Goal: Information Seeking & Learning: Learn about a topic

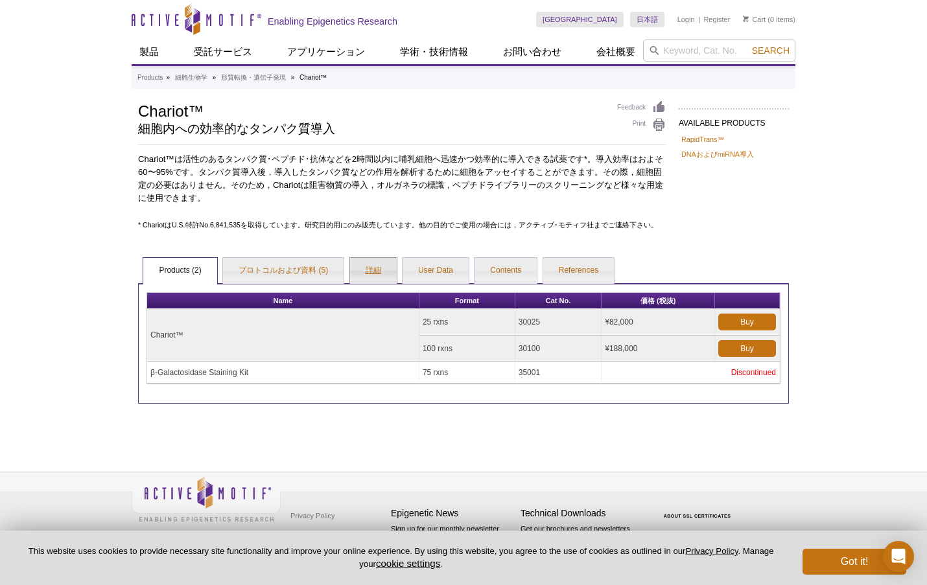
click at [377, 270] on link "詳細" at bounding box center [373, 271] width 47 height 26
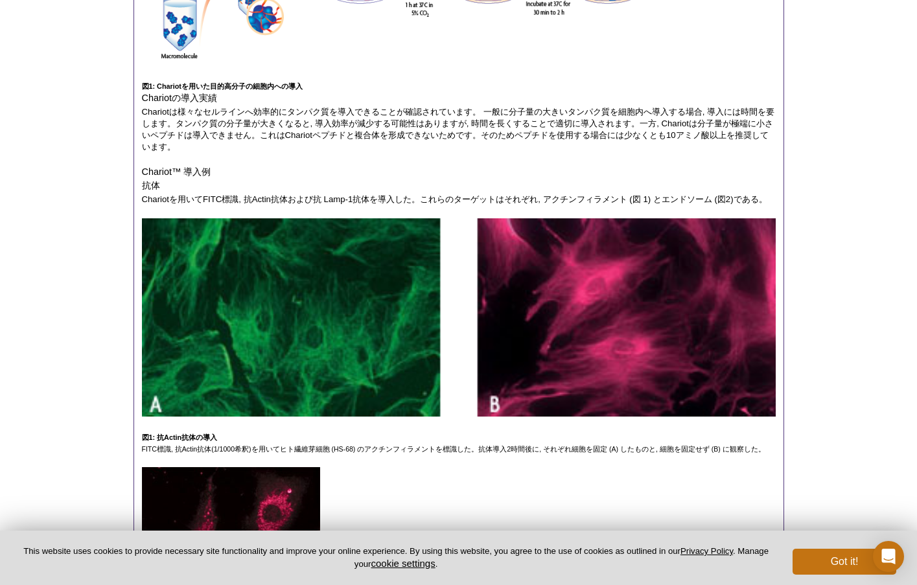
scroll to position [195, 0]
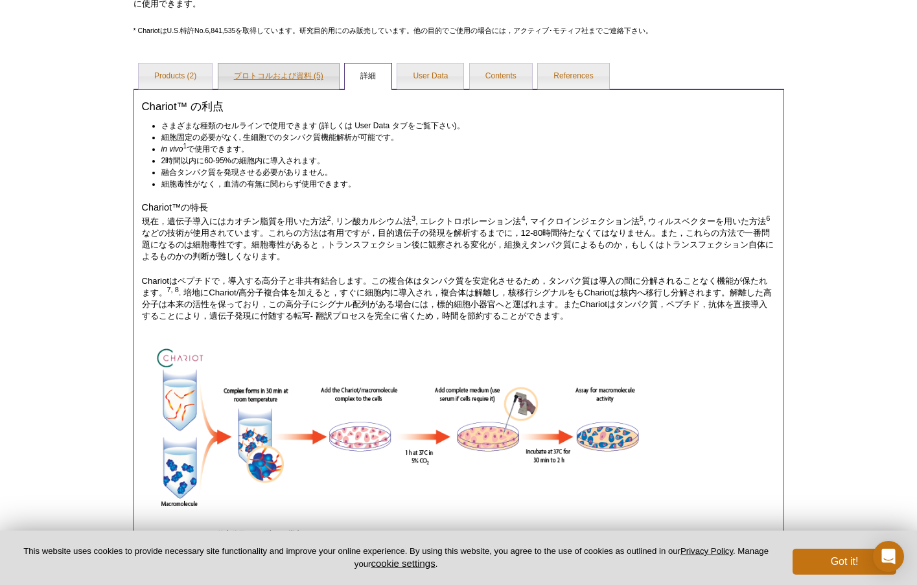
click at [283, 74] on link "プロトコルおよび資料 (5)" at bounding box center [279, 77] width 121 height 26
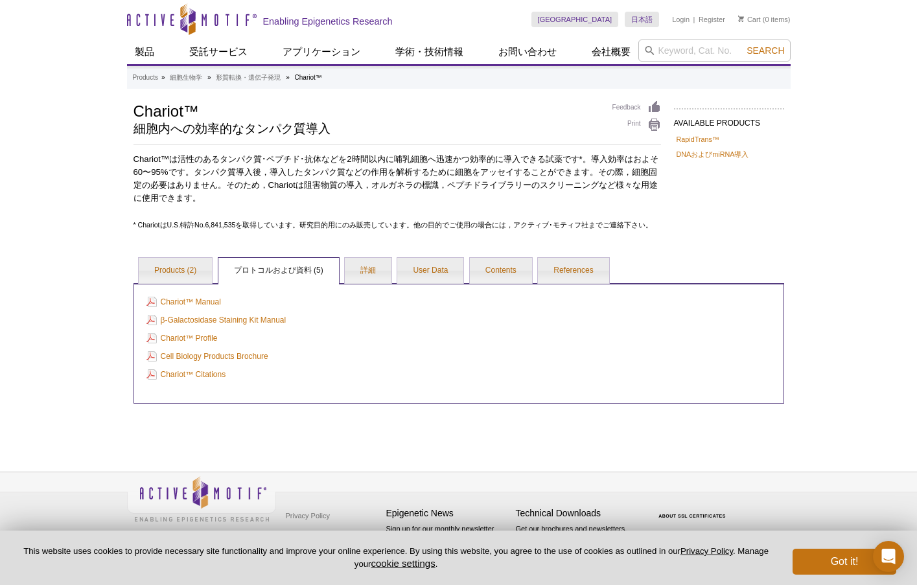
scroll to position [0, 0]
click at [198, 266] on link "Products (2)" at bounding box center [179, 271] width 73 height 26
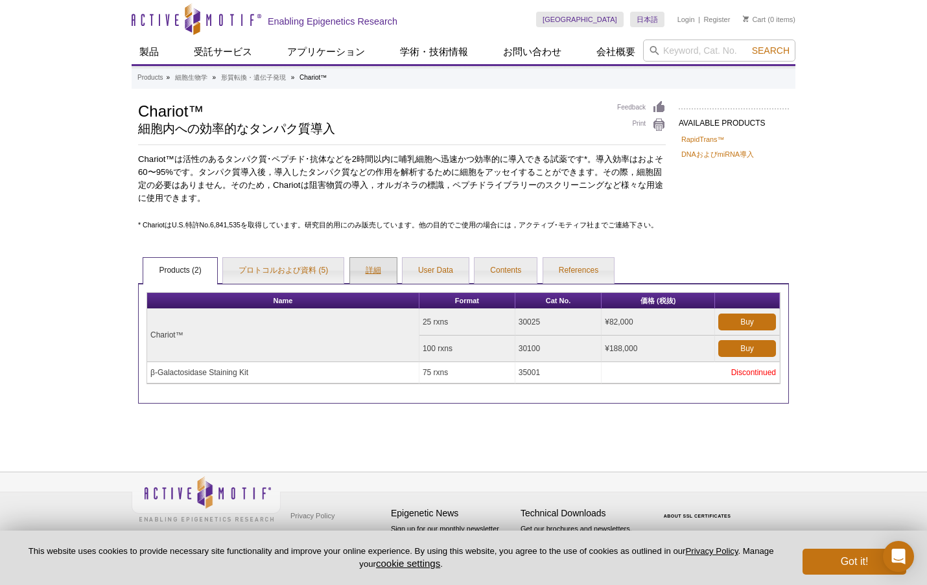
click at [386, 268] on link "詳細" at bounding box center [373, 271] width 47 height 26
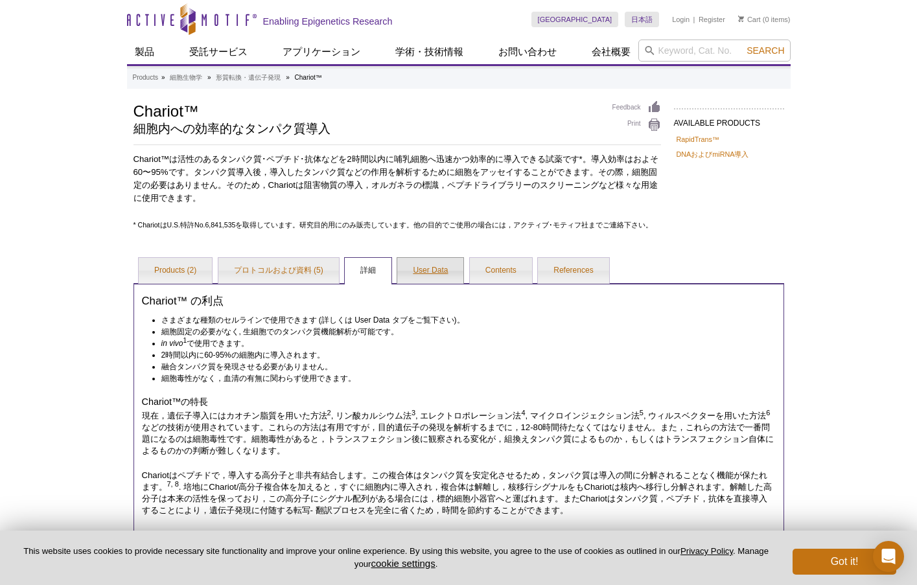
click at [408, 271] on link "User Data" at bounding box center [430, 271] width 66 height 26
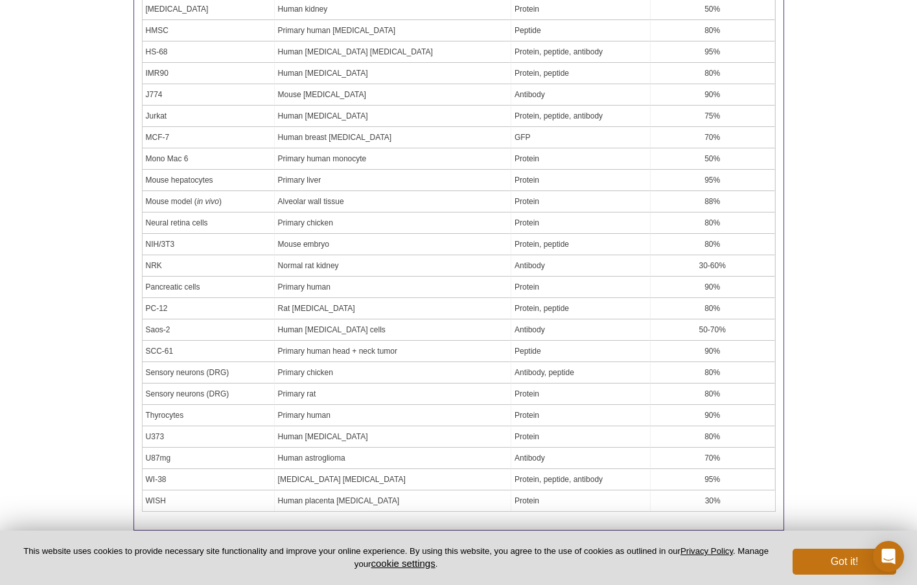
scroll to position [648, 0]
